Goal: Contribute content: Contribute content

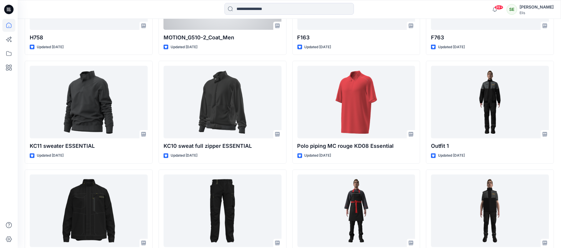
scroll to position [672, 0]
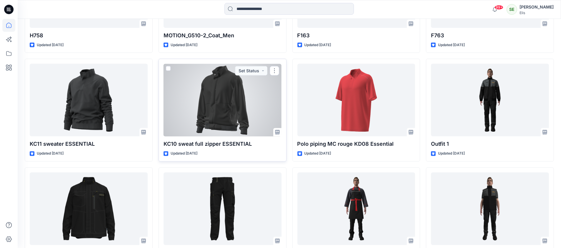
click at [229, 97] on div at bounding box center [223, 100] width 118 height 73
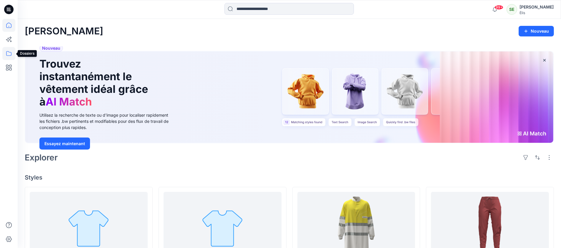
click at [8, 52] on icon at bounding box center [8, 53] width 13 height 13
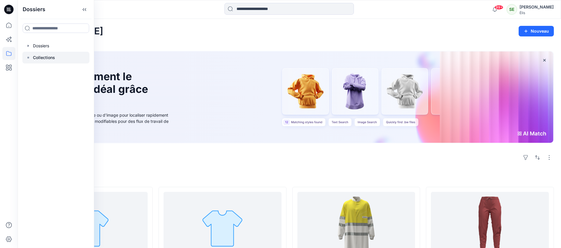
click at [49, 57] on font "Collections" at bounding box center [44, 57] width 22 height 5
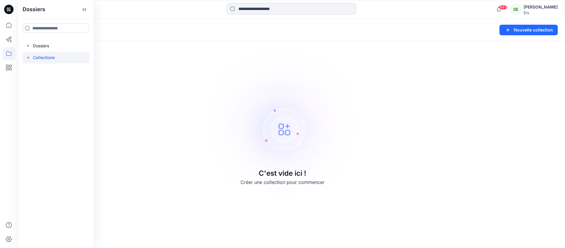
click at [9, 10] on icon at bounding box center [8, 9] width 9 height 9
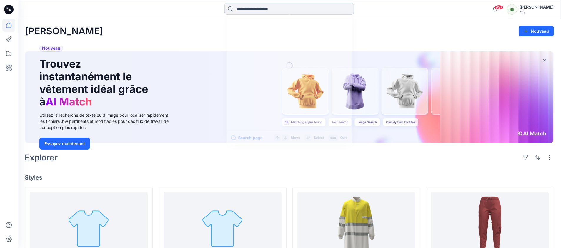
click at [259, 9] on input at bounding box center [288, 9] width 129 height 12
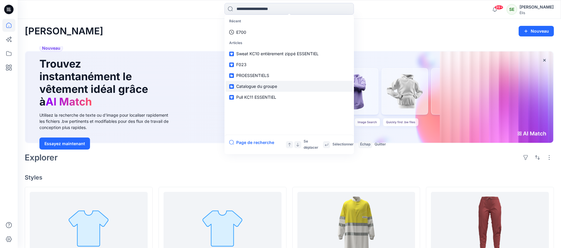
click at [278, 85] on link "Catalogue du groupe" at bounding box center [289, 86] width 127 height 11
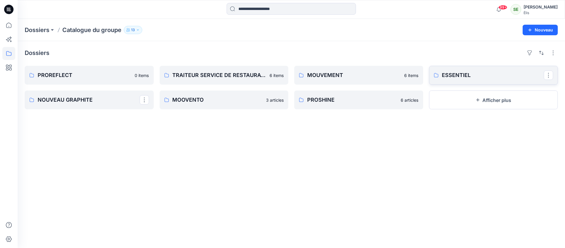
click at [451, 73] on font "ESSENTIEL" at bounding box center [456, 75] width 29 height 6
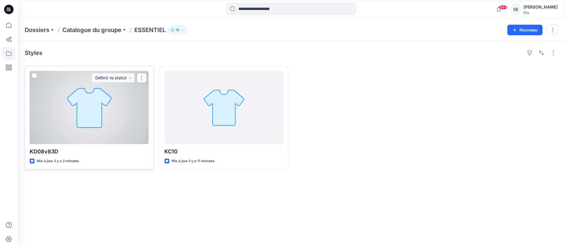
click at [35, 77] on span at bounding box center [34, 75] width 5 height 5
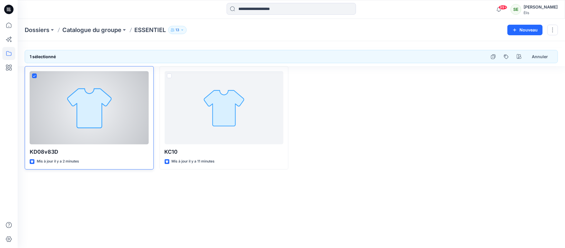
click at [88, 110] on div at bounding box center [89, 107] width 119 height 73
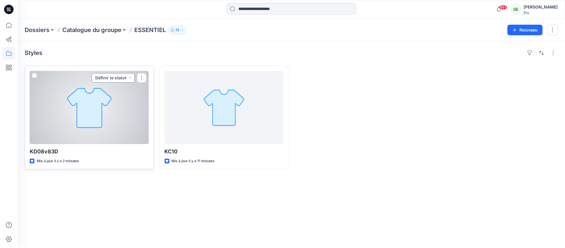
click at [131, 78] on button "Définir le statut" at bounding box center [113, 77] width 43 height 9
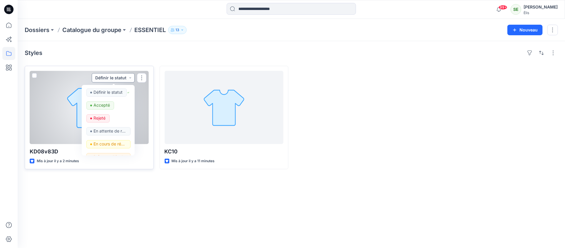
click at [131, 78] on button "Définir le statut" at bounding box center [113, 77] width 43 height 9
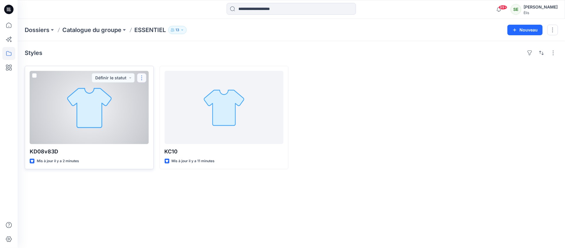
click at [144, 77] on button "button" at bounding box center [141, 77] width 9 height 9
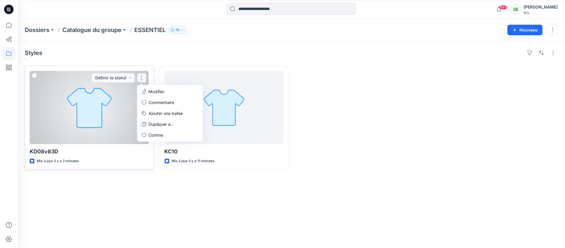
click at [113, 121] on div at bounding box center [89, 107] width 119 height 73
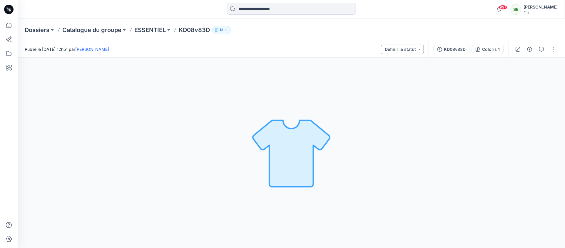
click at [419, 48] on button "Définir le statut" at bounding box center [402, 49] width 43 height 9
click at [553, 51] on button "button" at bounding box center [553, 49] width 9 height 9
click at [531, 127] on button "Voir" at bounding box center [529, 128] width 54 height 11
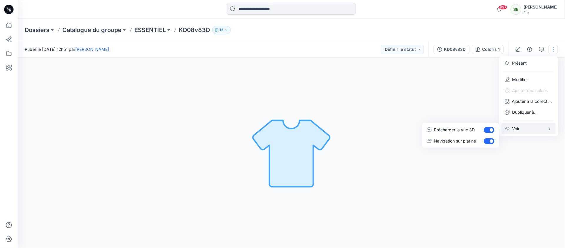
click at [531, 127] on button "Voir" at bounding box center [529, 128] width 54 height 11
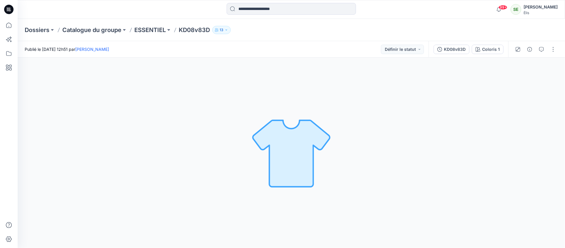
drag, startPoint x: 306, startPoint y: 140, endPoint x: 380, endPoint y: 96, distance: 86.1
click at [380, 96] on div "Colorway 1 Loading... Material Properties Loading..." at bounding box center [292, 153] width 548 height 191
click at [195, 31] on font "KD08v83D" at bounding box center [194, 29] width 31 height 7
click at [553, 49] on button "button" at bounding box center [553, 49] width 9 height 9
click at [524, 79] on font "Modifier" at bounding box center [520, 79] width 16 height 5
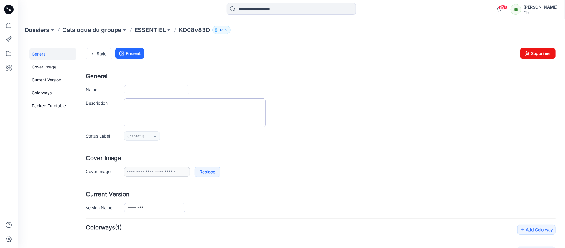
type input "********"
type input "**********"
click at [536, 52] on link "Supprimer" at bounding box center [537, 53] width 35 height 11
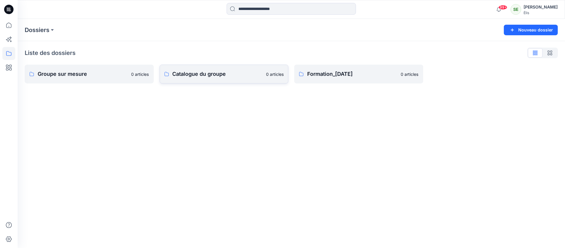
click at [187, 75] on font "Catalogue du groupe" at bounding box center [200, 74] width 54 height 6
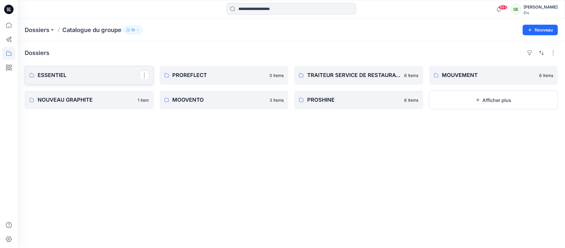
click at [72, 74] on p "ESSENTIEL" at bounding box center [89, 75] width 102 height 8
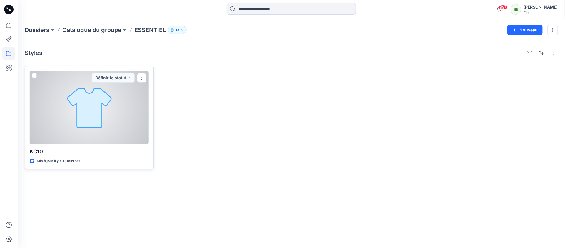
click at [95, 97] on div at bounding box center [89, 107] width 119 height 73
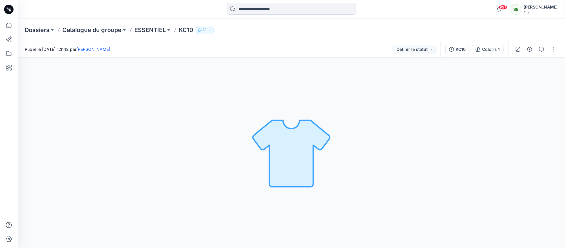
click at [299, 140] on img at bounding box center [291, 153] width 82 height 82
click at [552, 47] on button "button" at bounding box center [553, 49] width 9 height 9
click at [526, 79] on font "Modifier" at bounding box center [520, 79] width 16 height 5
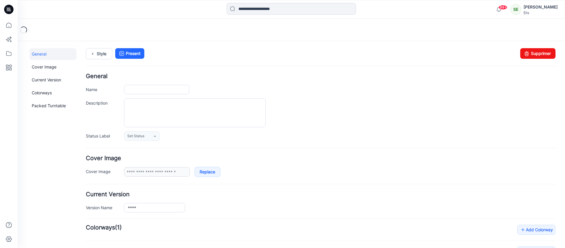
type input "****"
type input "**********"
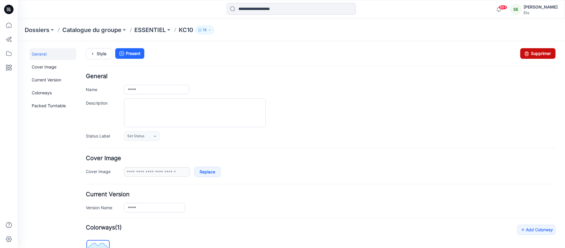
click at [541, 56] on link "Supprimer" at bounding box center [537, 53] width 35 height 11
